Goal: Task Accomplishment & Management: Use online tool/utility

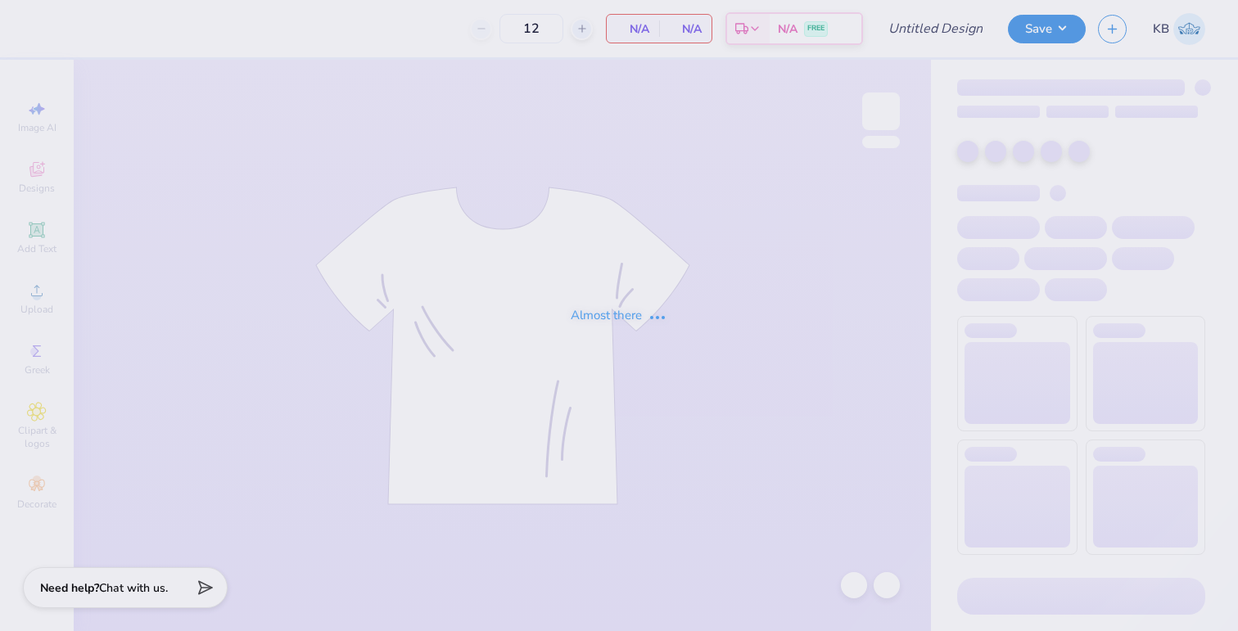
type input "delta upsilon fall rush 25"
type input "40"
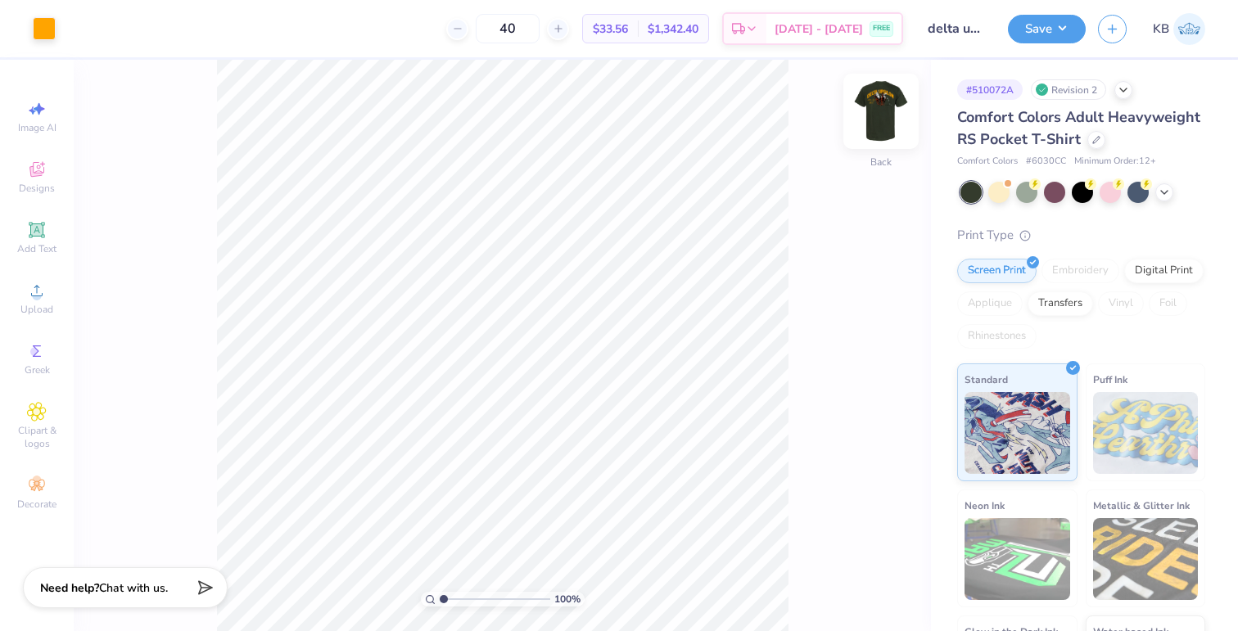
click at [890, 111] on img at bounding box center [880, 111] width 65 height 65
click at [890, 111] on img at bounding box center [880, 111] width 33 height 33
click at [889, 111] on img at bounding box center [880, 111] width 65 height 65
click at [63, 29] on div at bounding box center [73, 27] width 23 height 23
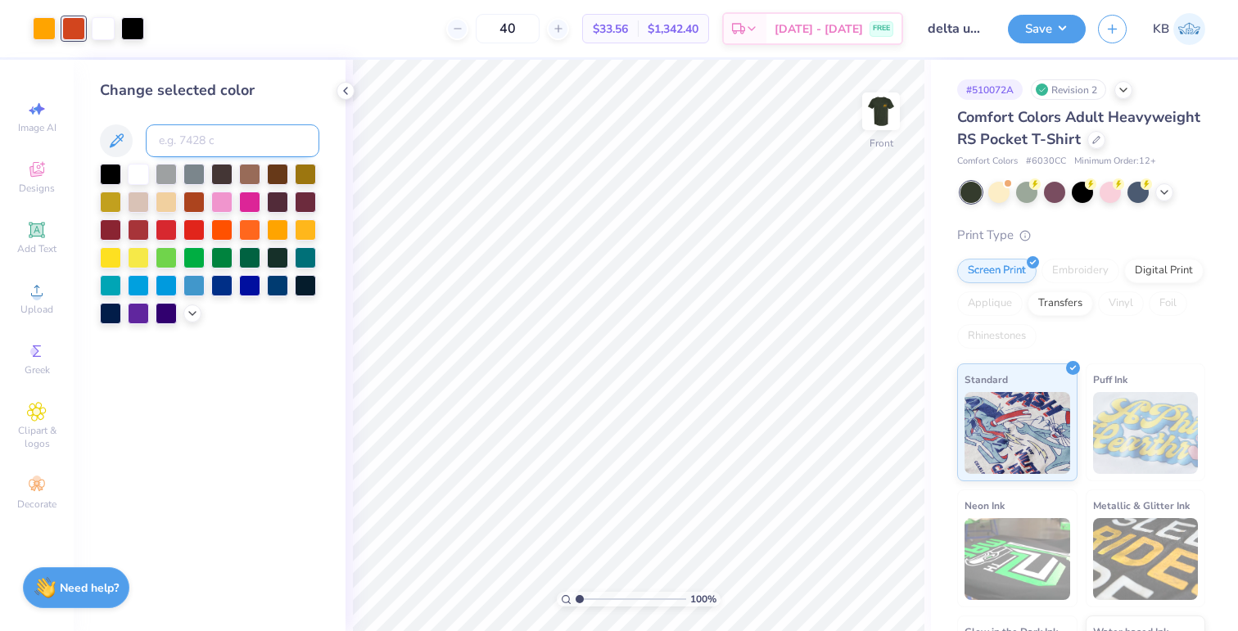
click at [205, 133] on input at bounding box center [233, 140] width 174 height 33
type input "137"
click at [877, 102] on img at bounding box center [880, 111] width 65 height 65
click at [877, 102] on img at bounding box center [880, 111] width 33 height 33
click at [1039, 26] on button "Save" at bounding box center [1047, 26] width 78 height 29
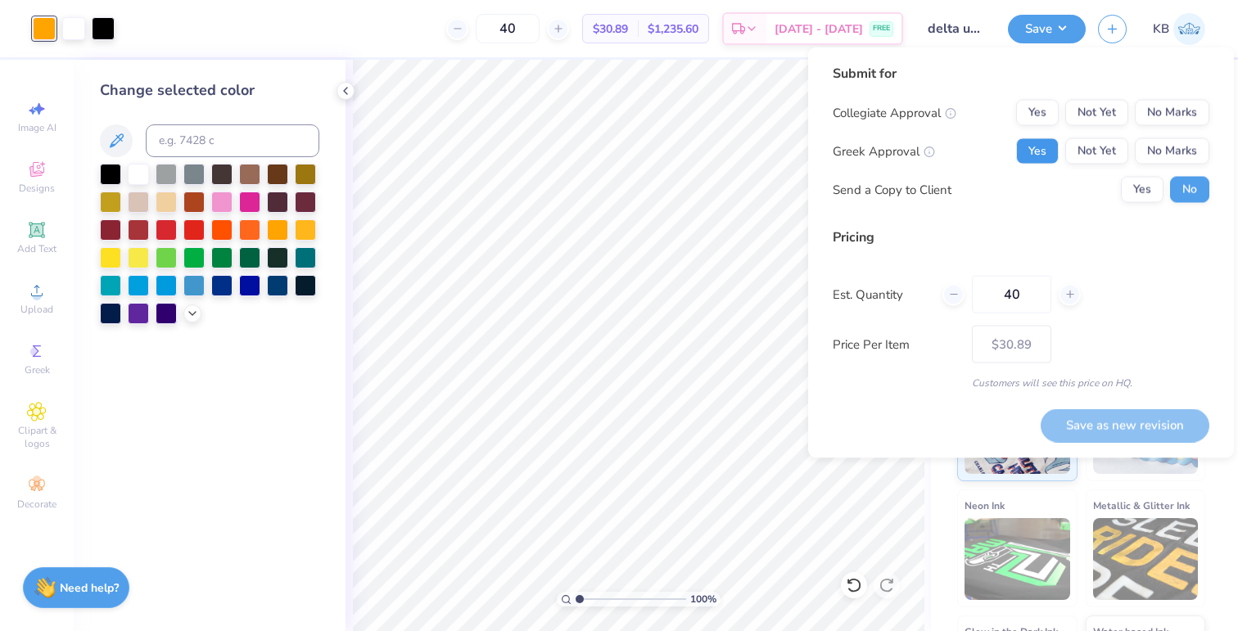
click at [1044, 151] on button "Yes" at bounding box center [1037, 151] width 43 height 26
click at [1175, 115] on button "No Marks" at bounding box center [1171, 113] width 74 height 26
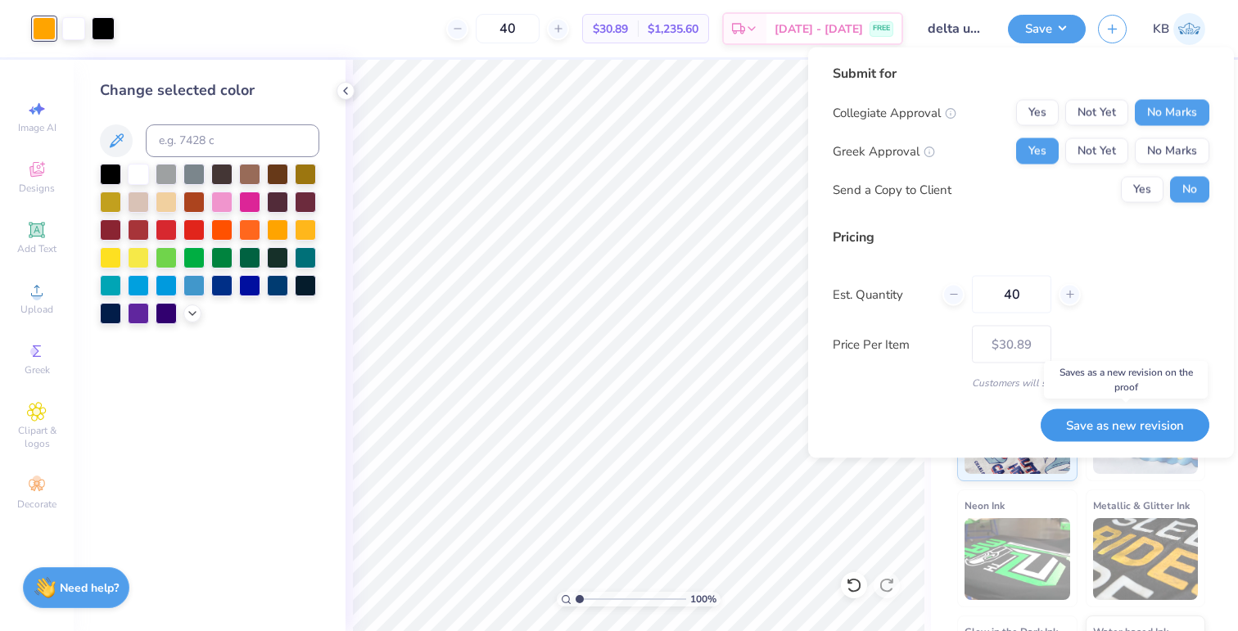
click at [1102, 431] on button "Save as new revision" at bounding box center [1124, 425] width 169 height 34
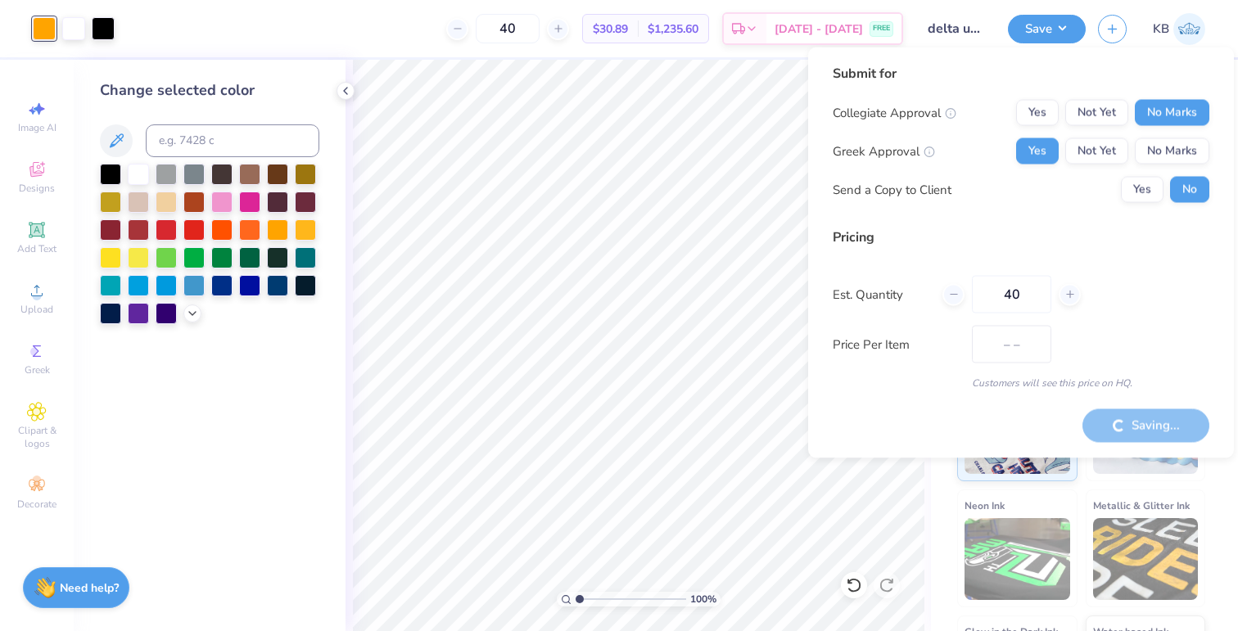
type input "$30.89"
